Goal: Use online tool/utility: Utilize a website feature to perform a specific function

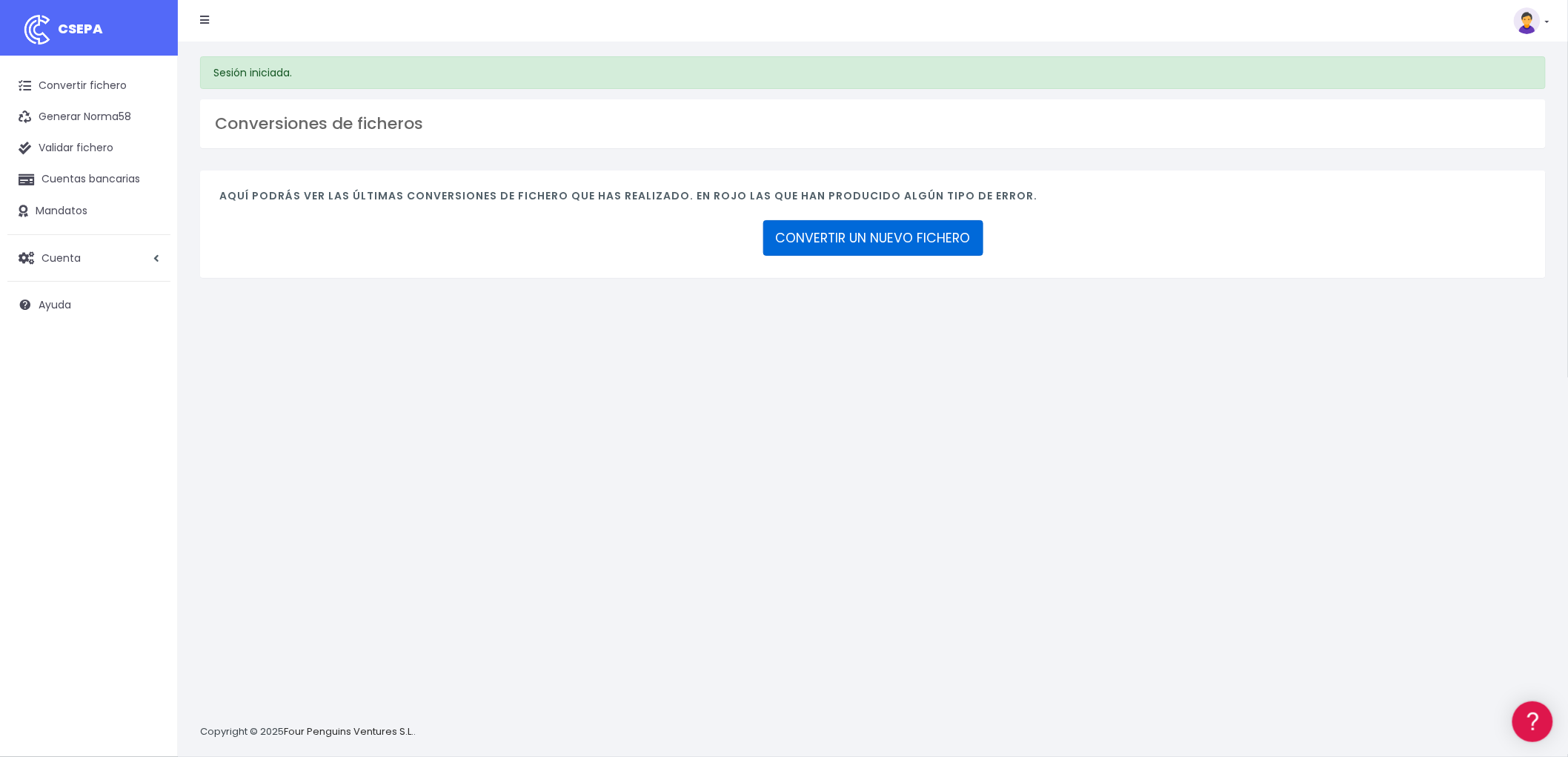
click at [893, 237] on link "CONVERTIR UN NUEVO FICHERO" at bounding box center [873, 238] width 220 height 36
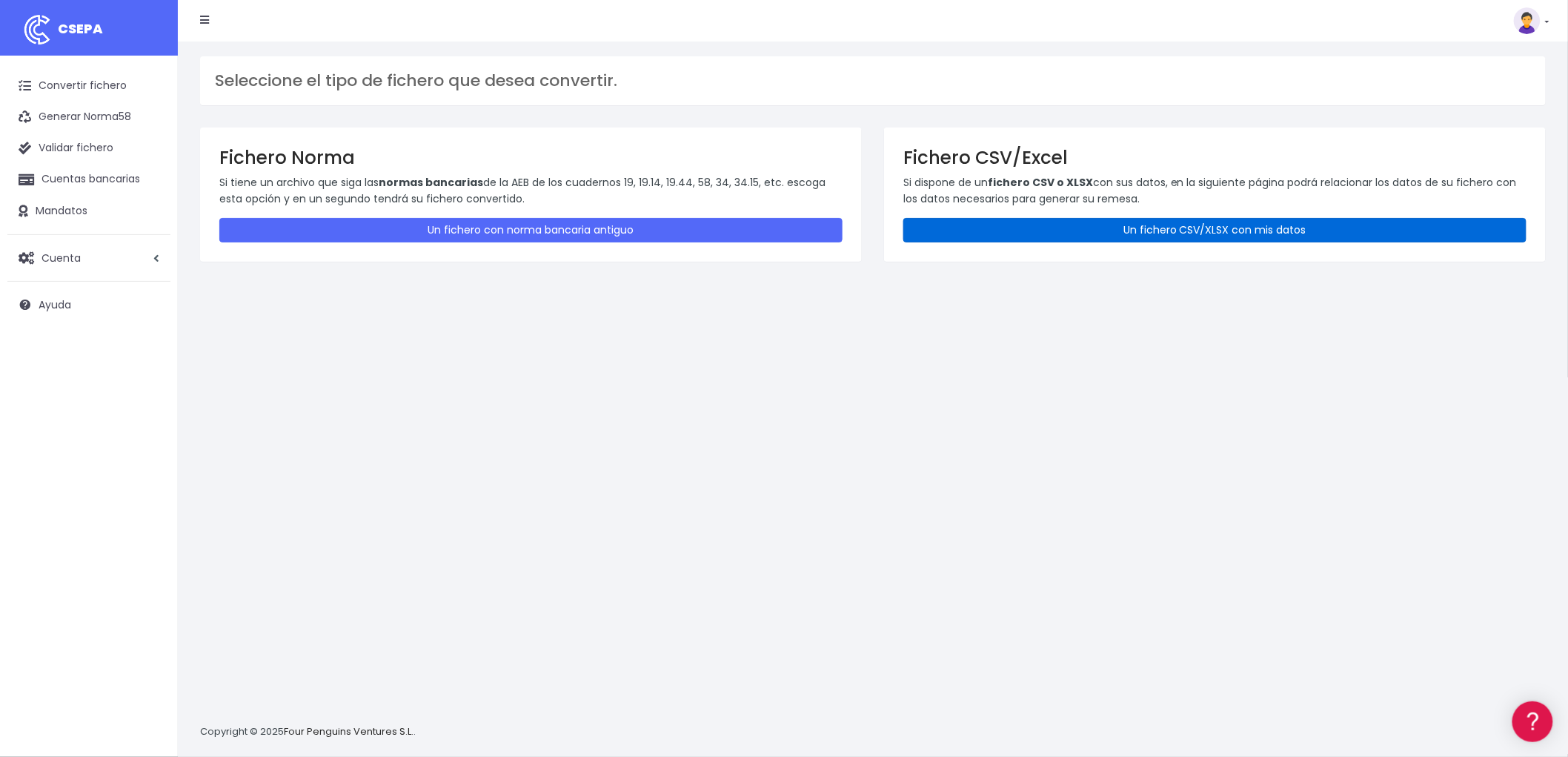
click at [1155, 219] on link "Un fichero CSV/XLSX con mis datos" at bounding box center [1215, 230] width 623 height 25
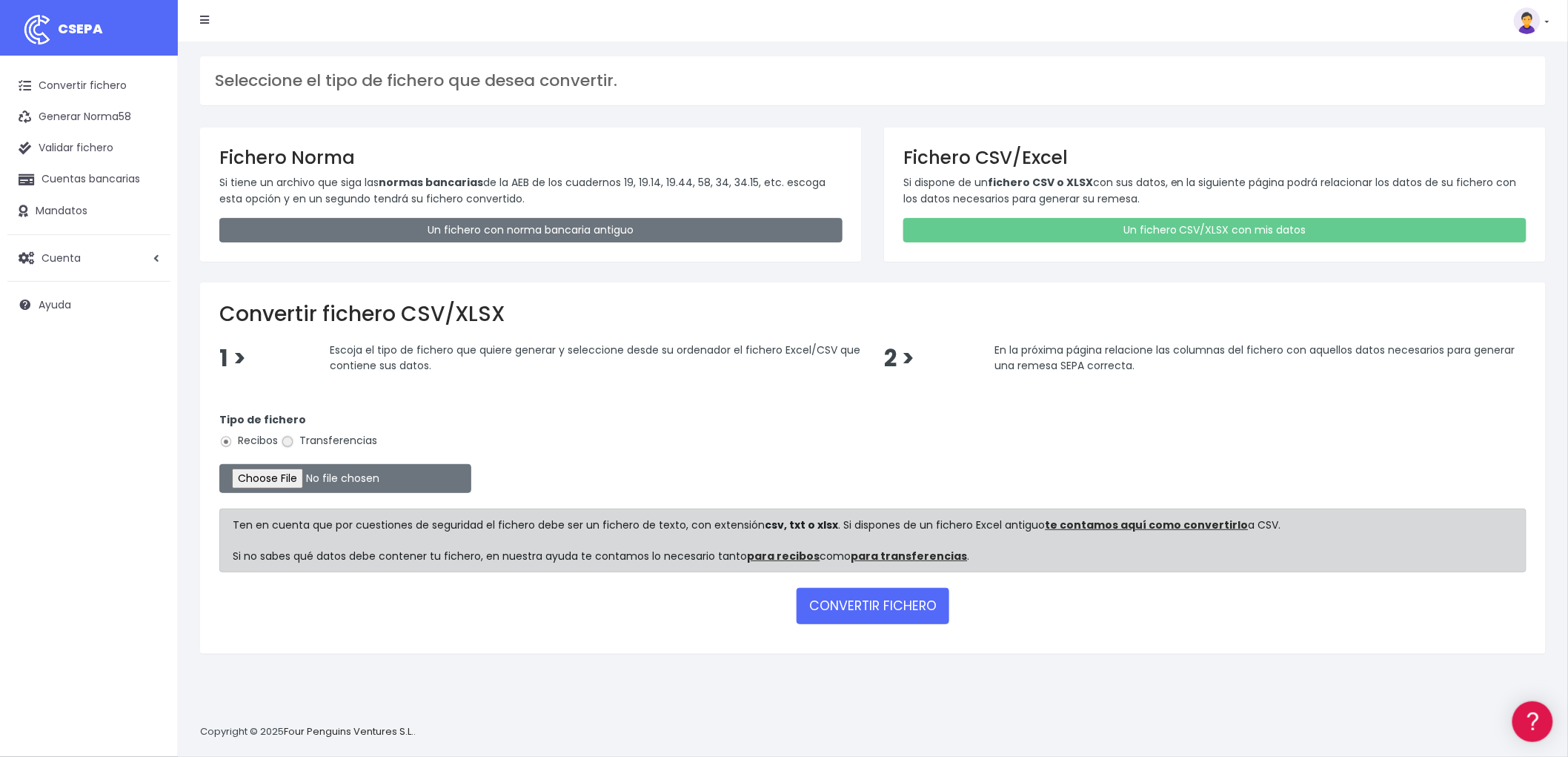
click at [290, 435] on input "Transferencias" at bounding box center [287, 441] width 13 height 13
radio input "true"
click at [273, 476] on input "file" at bounding box center [345, 478] width 252 height 29
type input "C:\fakepath\csv_to_sepa_2025-09-01_09-36-09.csv"
click at [878, 608] on button "CONVERTIR FICHERO" at bounding box center [872, 606] width 153 height 36
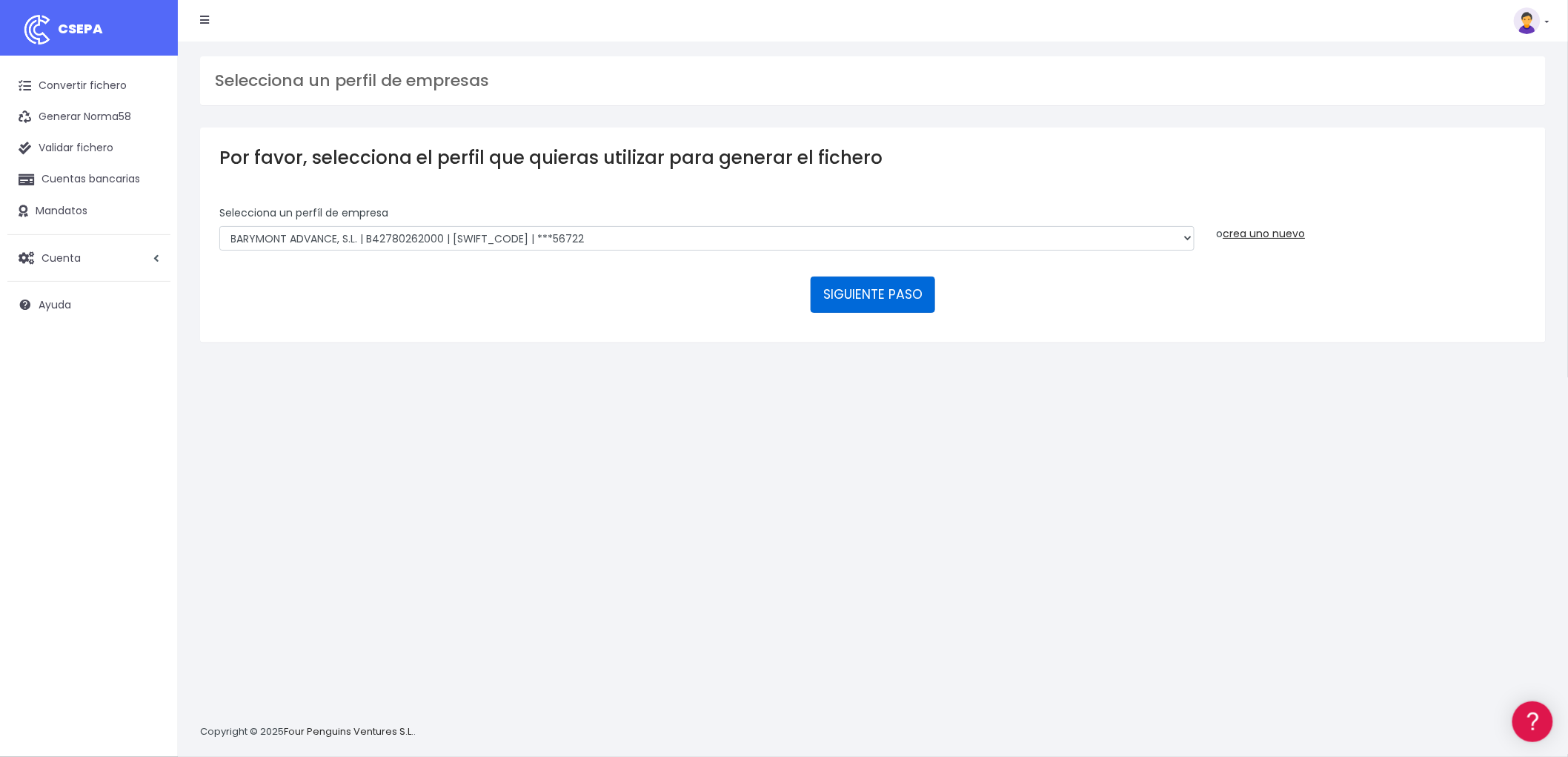
click at [905, 287] on button "SIGUIENTE PASO" at bounding box center [873, 295] width 125 height 36
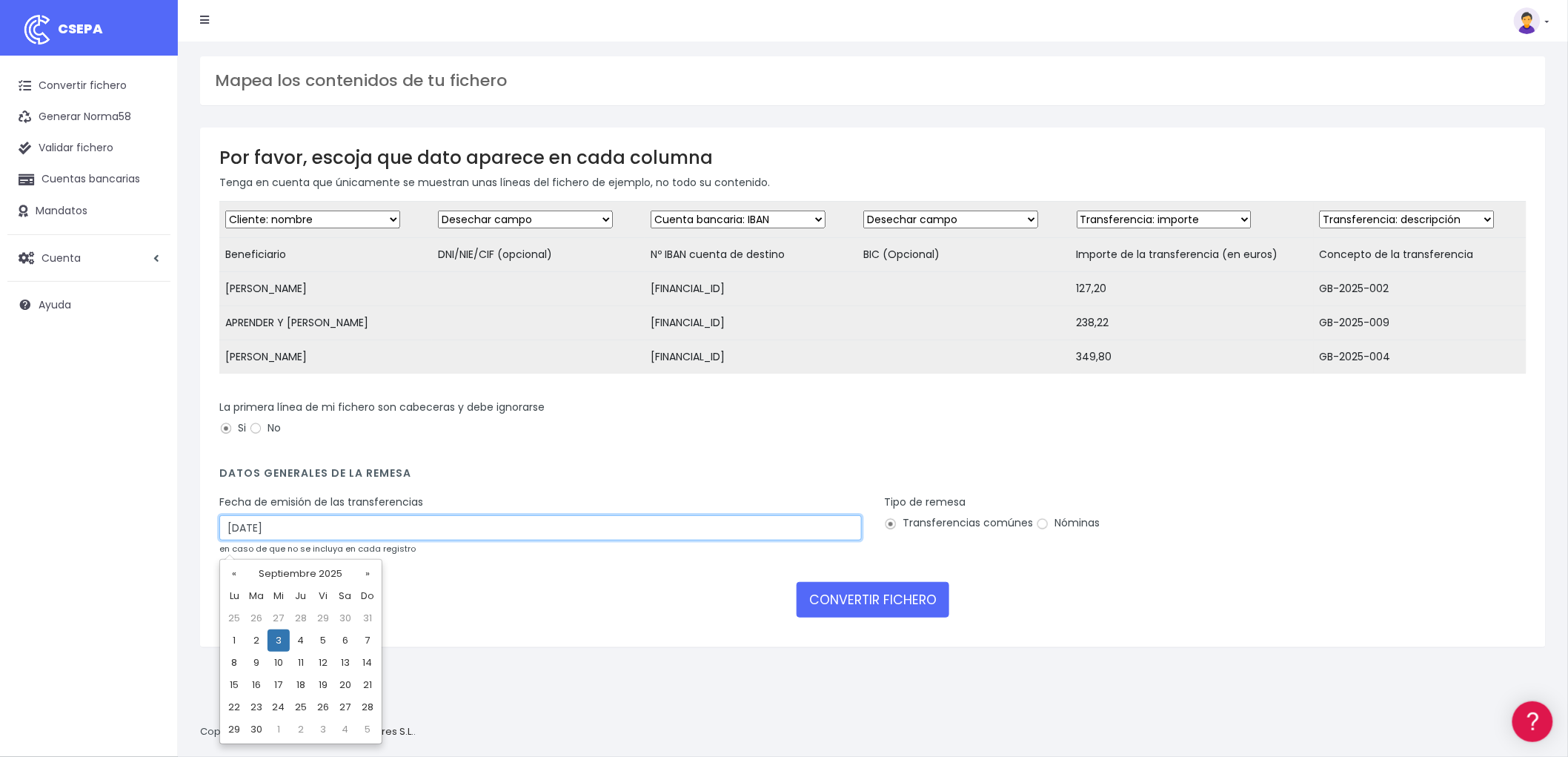
click at [512, 539] on input "[DATE]" at bounding box center [541, 527] width 643 height 25
click at [233, 638] on td "1" at bounding box center [234, 640] width 22 height 22
type input "[DATE]"
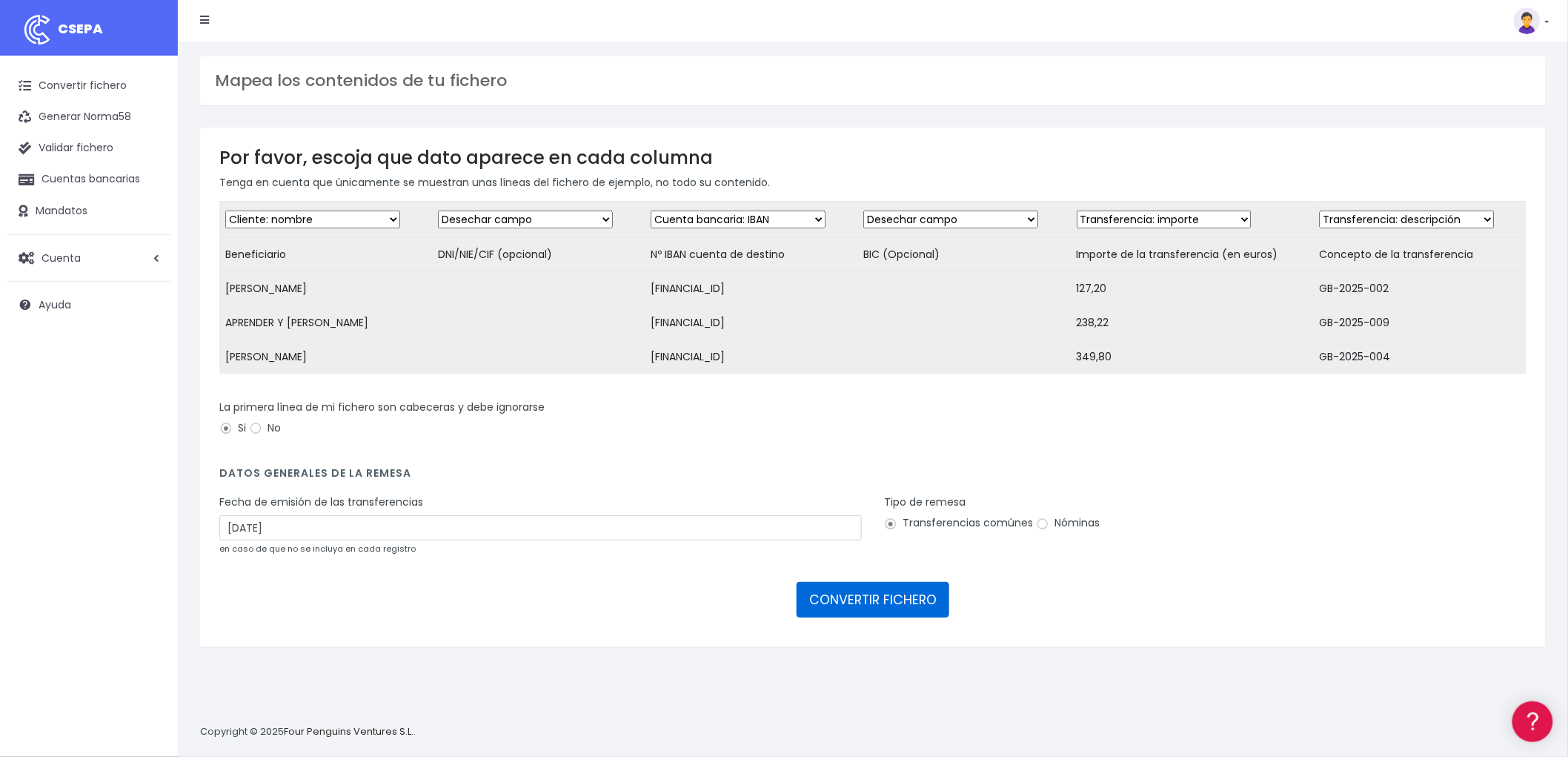
click at [889, 602] on button "CONVERTIR FICHERO" at bounding box center [872, 600] width 153 height 36
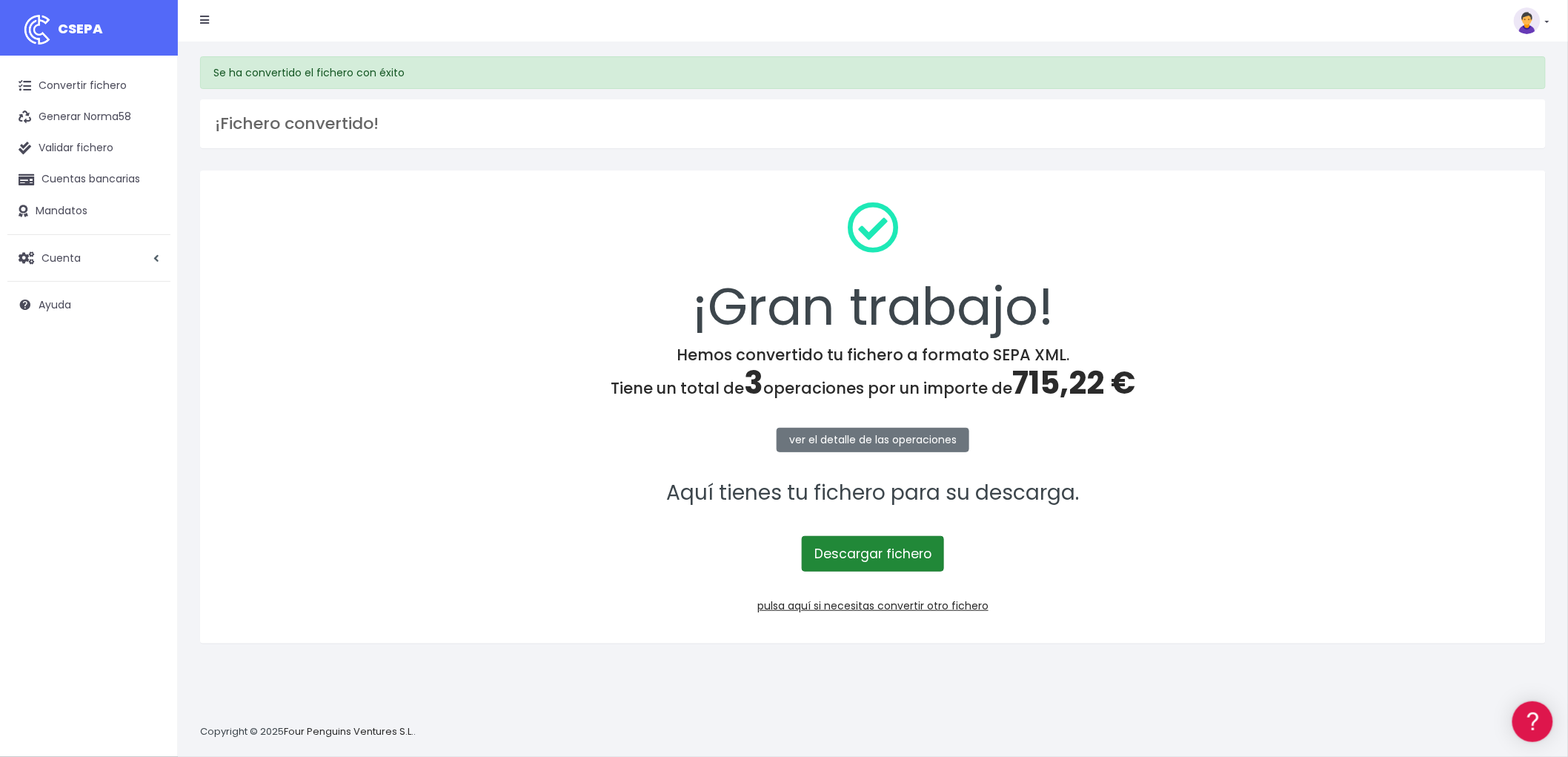
click at [923, 554] on link "Descargar fichero" at bounding box center [873, 554] width 143 height 36
